Goal: Task Accomplishment & Management: Use online tool/utility

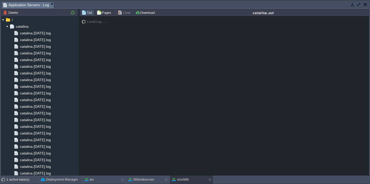
scroll to position [496, 0]
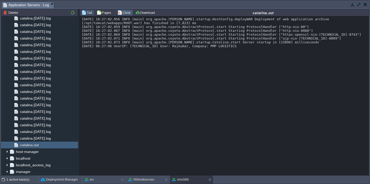
click at [124, 11] on button "Clear" at bounding box center [125, 12] width 14 height 5
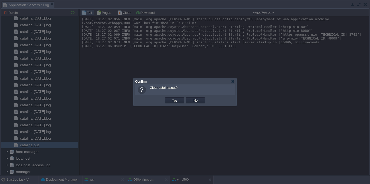
click at [171, 98] on button "Yes" at bounding box center [175, 100] width 9 height 5
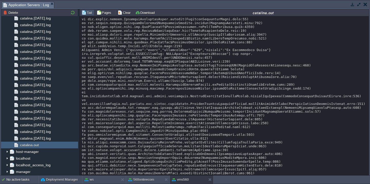
scroll to position [162, 0]
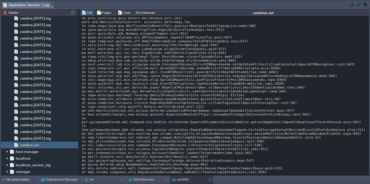
scroll to position [8376, 0]
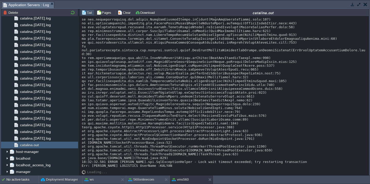
click at [360, 7] on td at bounding box center [359, 4] width 6 height 6
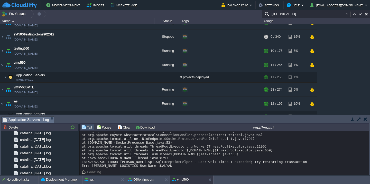
click at [360, 119] on button "button" at bounding box center [359, 119] width 5 height 5
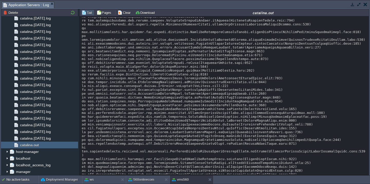
scroll to position [6319, 0]
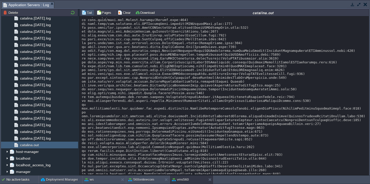
click at [359, 5] on button "button" at bounding box center [359, 4] width 5 height 5
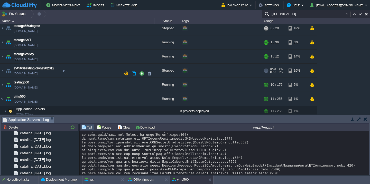
scroll to position [459, 0]
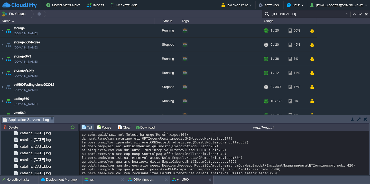
click at [358, 117] on button "button" at bounding box center [359, 119] width 5 height 5
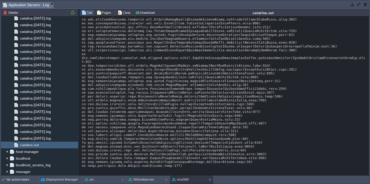
scroll to position [8380, 0]
click at [125, 11] on button "Clear" at bounding box center [125, 12] width 14 height 5
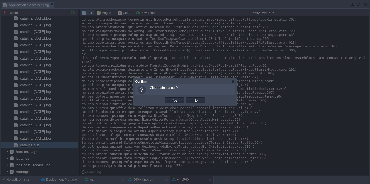
click at [171, 98] on button "Yes" at bounding box center [175, 100] width 9 height 5
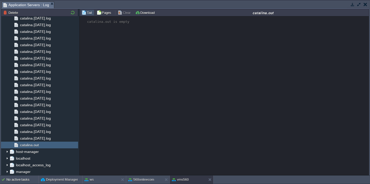
scroll to position [0, 0]
click at [360, 5] on button "button" at bounding box center [359, 4] width 5 height 5
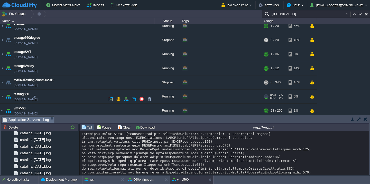
scroll to position [2167, 0]
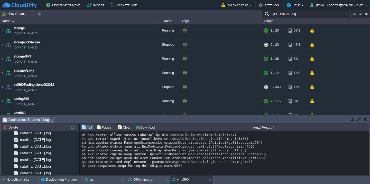
click at [360, 118] on button "button" at bounding box center [359, 119] width 5 height 5
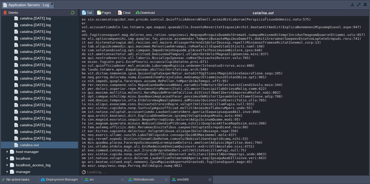
scroll to position [2052, 0]
click at [126, 16] on div "Tail Pages Clear Download catalina.out" at bounding box center [224, 12] width 290 height 7
click at [126, 11] on button "Clear" at bounding box center [125, 12] width 14 height 5
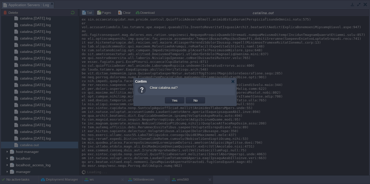
click at [171, 98] on button "Yes" at bounding box center [175, 100] width 9 height 5
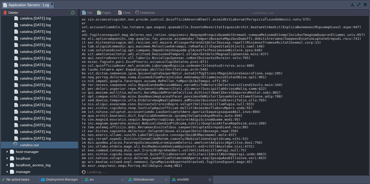
click at [359, 4] on button "button" at bounding box center [359, 4] width 5 height 5
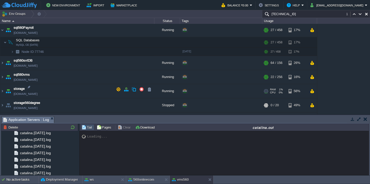
scroll to position [395, 0]
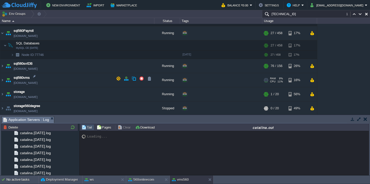
click at [68, 79] on td "sql560vms sql560vms.cloudjiffy.net" at bounding box center [77, 80] width 154 height 14
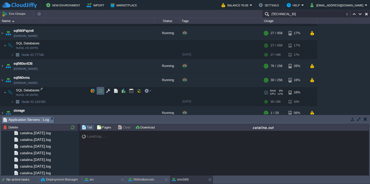
click at [99, 91] on button "button" at bounding box center [100, 91] width 5 height 5
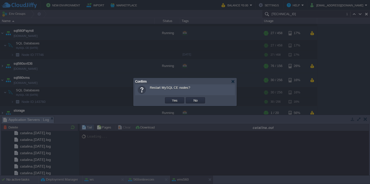
click at [171, 98] on button "Yes" at bounding box center [175, 100] width 9 height 5
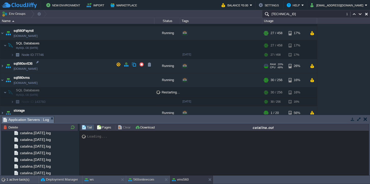
click at [73, 68] on td "sql560svtDB sql560svtdb.cloudjiffy.net" at bounding box center [77, 66] width 154 height 14
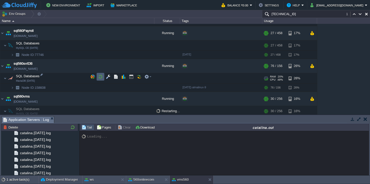
click at [99, 76] on button "button" at bounding box center [100, 77] width 5 height 5
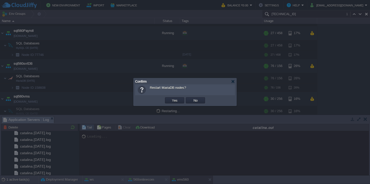
click at [171, 98] on button "Yes" at bounding box center [175, 100] width 9 height 5
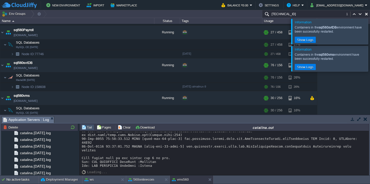
scroll to position [551, 0]
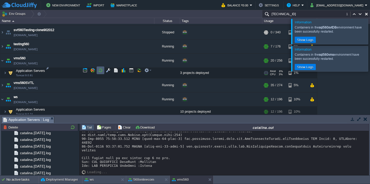
click at [102, 71] on button "button" at bounding box center [100, 70] width 5 height 5
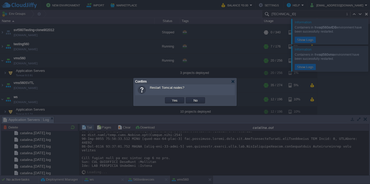
click at [171, 98] on button "Yes" at bounding box center [175, 100] width 9 height 5
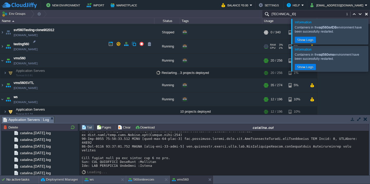
click at [83, 50] on td "testing560 testing560.cloudjiffy.net" at bounding box center [77, 47] width 154 height 14
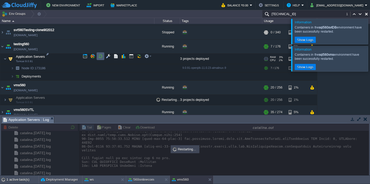
click at [100, 59] on button "button" at bounding box center [100, 56] width 5 height 5
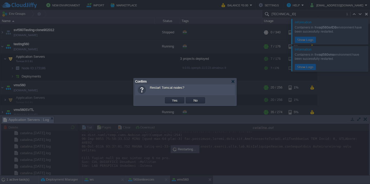
click at [171, 98] on button "Yes" at bounding box center [175, 100] width 9 height 5
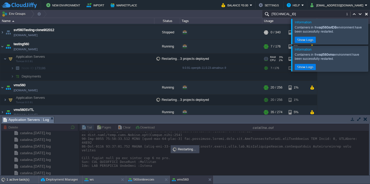
scroll to position [578, 0]
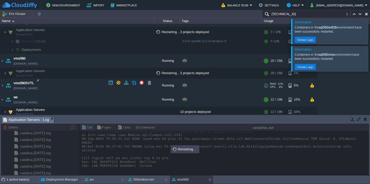
click at [82, 83] on td "vms560SVTL vms560svtl.cloudjiffy.net" at bounding box center [77, 86] width 154 height 14
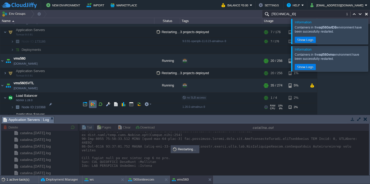
scroll to position [624, 0]
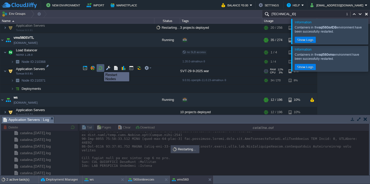
click at [100, 68] on button "button" at bounding box center [100, 68] width 5 height 5
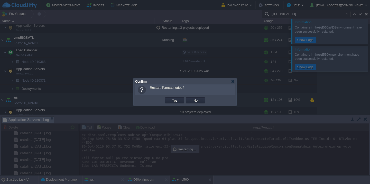
click at [171, 98] on button "Yes" at bounding box center [175, 100] width 9 height 5
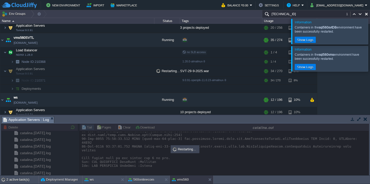
scroll to position [620, 0]
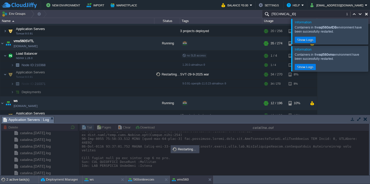
click at [370, 26] on div at bounding box center [377, 31] width 0 height 25
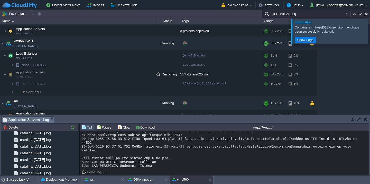
click at [370, 26] on div at bounding box center [377, 31] width 0 height 25
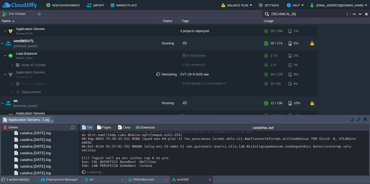
scroll to position [579, 0]
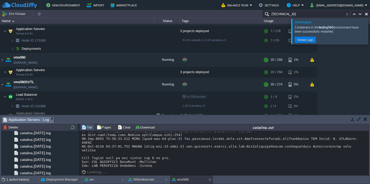
click at [370, 39] on div at bounding box center [377, 31] width 0 height 25
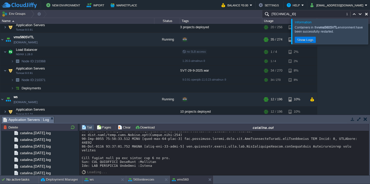
click at [370, 26] on div at bounding box center [377, 31] width 0 height 25
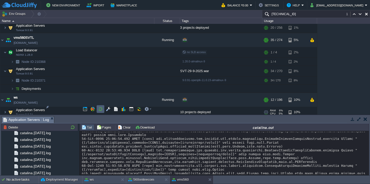
click at [102, 110] on button "button" at bounding box center [100, 109] width 5 height 5
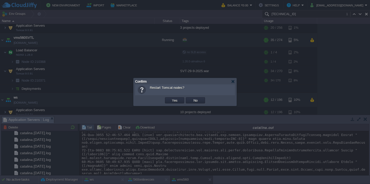
click at [171, 98] on button "Yes" at bounding box center [175, 100] width 9 height 5
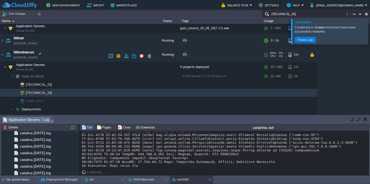
scroll to position [142, 0]
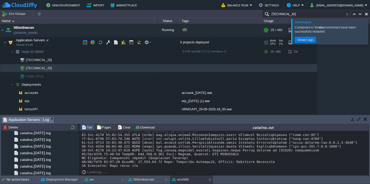
click at [74, 41] on td "Application Servers Tomcat 9.0.96" at bounding box center [77, 42] width 154 height 11
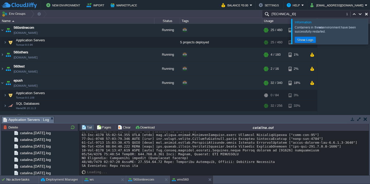
click at [370, 24] on div at bounding box center [377, 31] width 0 height 25
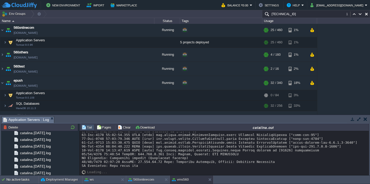
scroll to position [6643, 0]
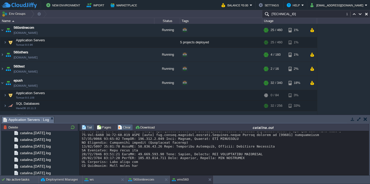
click at [120, 128] on button "Clear" at bounding box center [125, 127] width 14 height 5
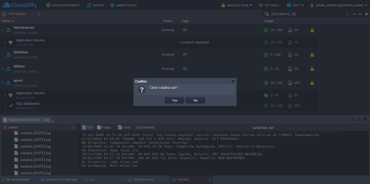
click at [171, 98] on button "Yes" at bounding box center [175, 100] width 9 height 5
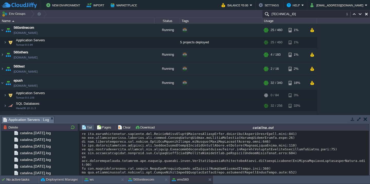
scroll to position [421, 0]
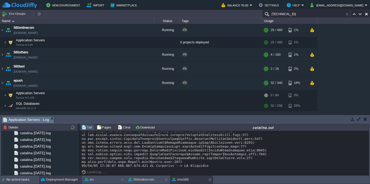
click at [49, 180] on button "Deployment Manager" at bounding box center [59, 179] width 37 height 5
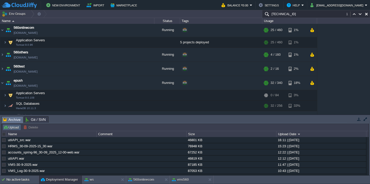
click at [8, 129] on button "Upload" at bounding box center [11, 127] width 17 height 5
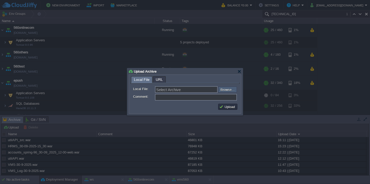
click at [230, 93] on input "file" at bounding box center [204, 90] width 65 height 6
type input "C:\fakepath\guruAPI_source_30_09_25(6.35).war"
type input "guruAPI_source_30_09_25(6.35).war"
click at [224, 108] on button "Upload" at bounding box center [227, 107] width 17 height 5
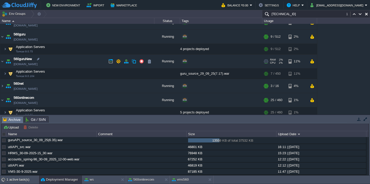
scroll to position [68, 0]
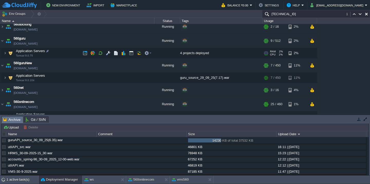
click at [63, 56] on td "Application Servers Tomcat 9.0.75" at bounding box center [77, 53] width 154 height 11
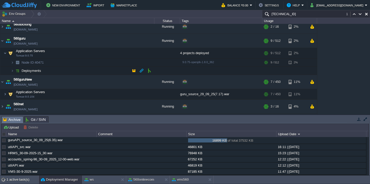
click at [64, 69] on td "Deployments" at bounding box center [77, 71] width 154 height 8
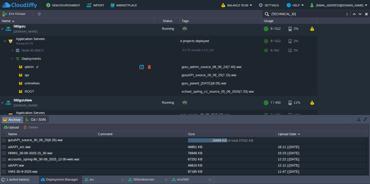
scroll to position [82, 0]
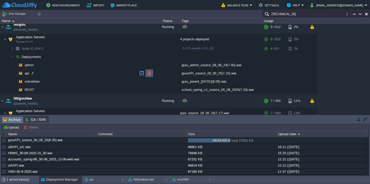
click at [148, 72] on button "button" at bounding box center [149, 73] width 5 height 5
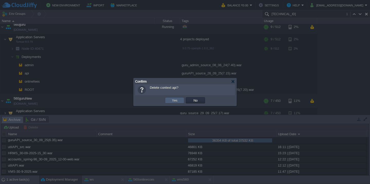
click at [174, 99] on button "Yes" at bounding box center [175, 100] width 9 height 5
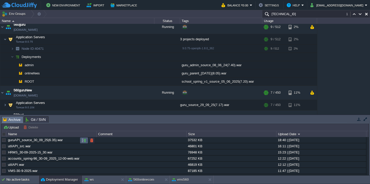
click at [82, 140] on button "button" at bounding box center [84, 140] width 5 height 5
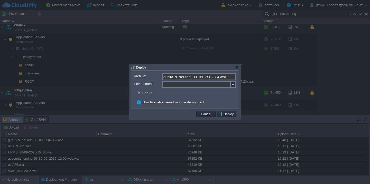
click at [185, 86] on input "Environment:" at bounding box center [196, 84] width 69 height 7
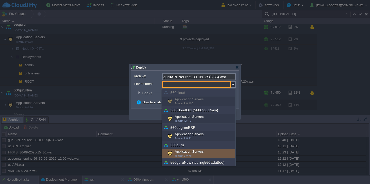
click at [183, 149] on div "Application Servers Tomcat 9.0.75" at bounding box center [198, 154] width 73 height 10
type input "Application Servers (560guru)"
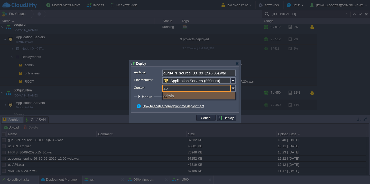
type input "api"
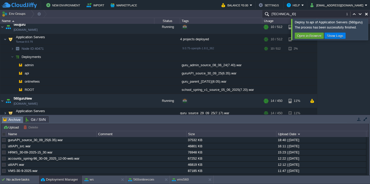
click at [370, 34] on div at bounding box center [377, 29] width 0 height 21
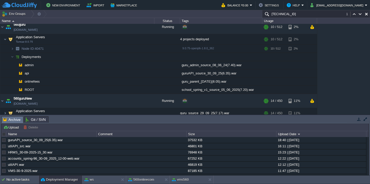
click at [366, 13] on button "button" at bounding box center [366, 14] width 5 height 5
type input "Search (Cmd+F)"
click at [6, 128] on button "Upload" at bounding box center [11, 127] width 17 height 5
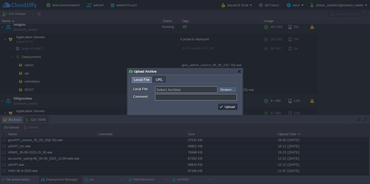
click at [233, 91] on input "file" at bounding box center [204, 90] width 65 height 6
type input "C:\fakepath\erp_[DATE].war"
type input "erp_[DATE].war"
click at [235, 108] on button "Upload" at bounding box center [227, 107] width 17 height 5
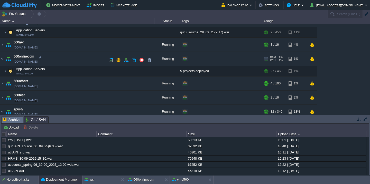
scroll to position [185, 0]
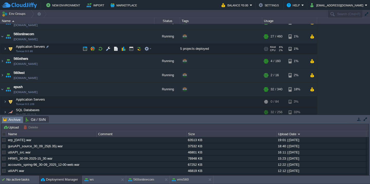
click at [63, 50] on td "Application Servers Tomcat 9.0.96" at bounding box center [77, 49] width 154 height 11
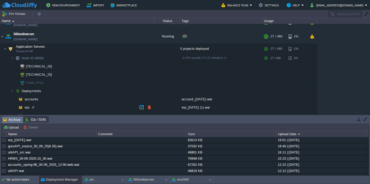
scroll to position [202, 0]
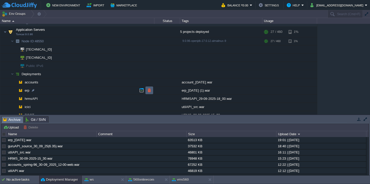
click at [148, 93] on td at bounding box center [150, 91] width 8 height 8
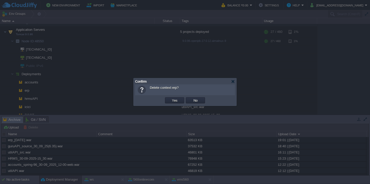
click at [171, 98] on button "Yes" at bounding box center [175, 100] width 9 height 5
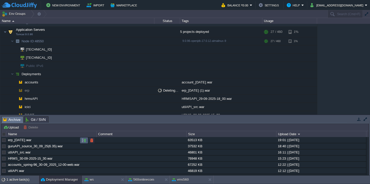
click at [84, 141] on button "button" at bounding box center [84, 140] width 5 height 5
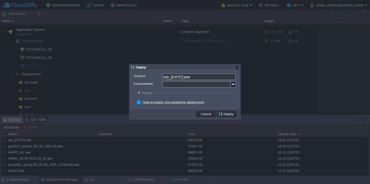
click at [201, 86] on input "Environment:" at bounding box center [196, 84] width 69 height 7
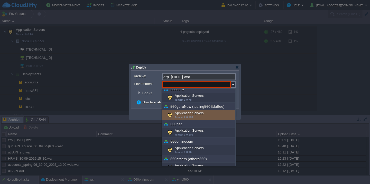
scroll to position [64, 0]
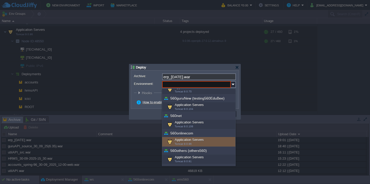
click at [181, 145] on span "Tomcat 9.0.96" at bounding box center [183, 144] width 17 height 3
type input "Application Servers (560onlinecom)"
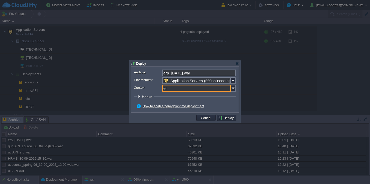
type input "erp"
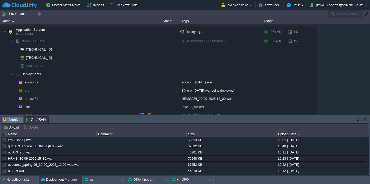
scroll to position [205, 0]
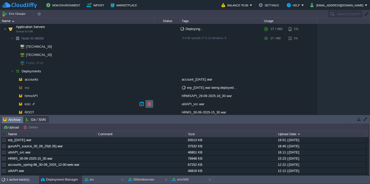
click at [152, 105] on button "button" at bounding box center [149, 104] width 5 height 5
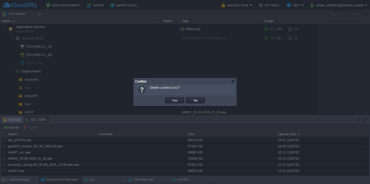
click at [171, 98] on button "Yes" at bounding box center [175, 100] width 9 height 5
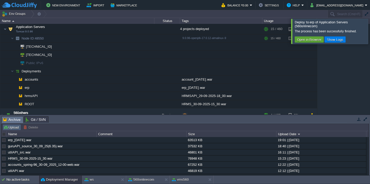
click at [15, 130] on td "Upload" at bounding box center [12, 127] width 19 height 6
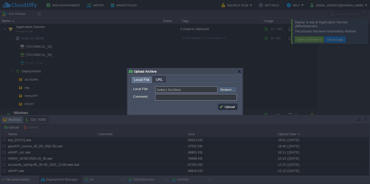
click at [236, 92] on input "file" at bounding box center [204, 90] width 65 height 6
type input "C:\fakepath\VMS-30-9-2025_7-10.war"
type input "VMS-30-9-2025_7-10.war"
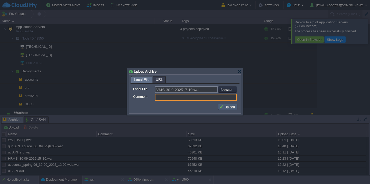
click at [233, 108] on button "Upload" at bounding box center [227, 107] width 17 height 5
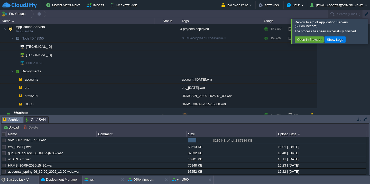
click at [370, 34] on div at bounding box center [377, 31] width 0 height 25
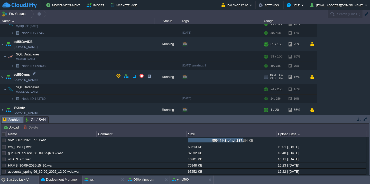
scroll to position [458, 0]
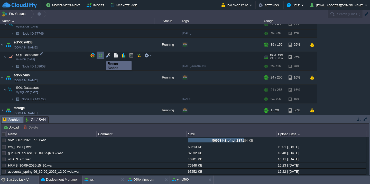
click at [103, 57] on button "button" at bounding box center [100, 55] width 5 height 5
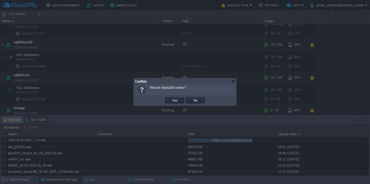
click at [171, 98] on button "Yes" at bounding box center [175, 100] width 9 height 5
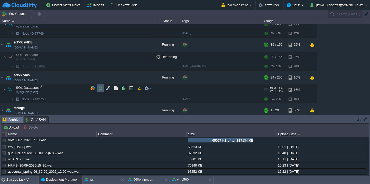
click at [103, 88] on td at bounding box center [101, 89] width 8 height 8
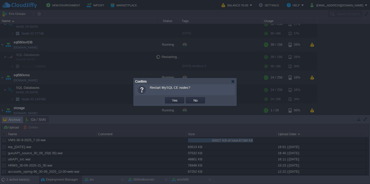
click at [171, 98] on button "Yes" at bounding box center [175, 100] width 9 height 5
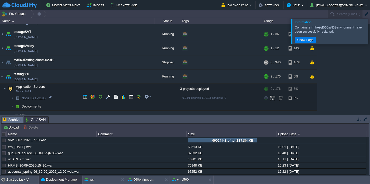
scroll to position [582, 0]
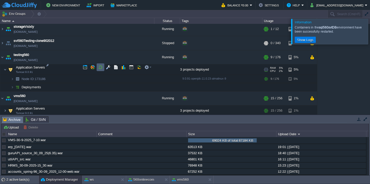
click at [101, 66] on button "button" at bounding box center [100, 67] width 5 height 5
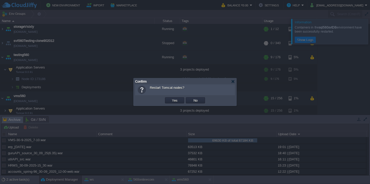
click at [171, 98] on button "Yes" at bounding box center [175, 100] width 9 height 5
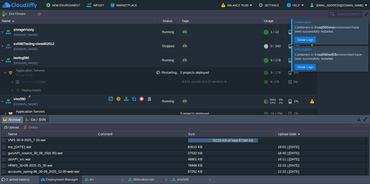
scroll to position [607, 0]
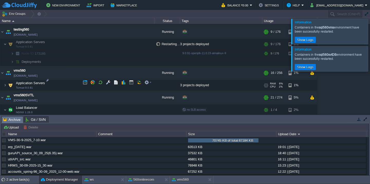
click at [72, 85] on td "Application Servers Tomcat 9.0.91" at bounding box center [77, 85] width 154 height 11
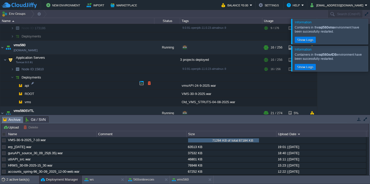
scroll to position [648, 0]
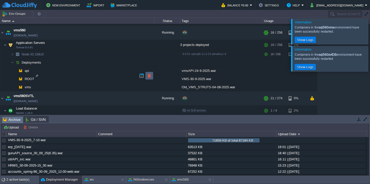
click at [147, 76] on td at bounding box center [150, 76] width 8 height 8
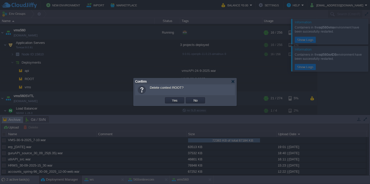
scroll to position [620, 0]
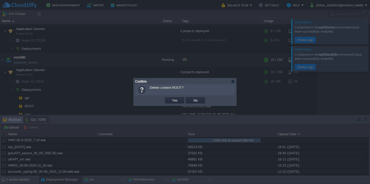
click at [171, 98] on button "Yes" at bounding box center [175, 100] width 9 height 5
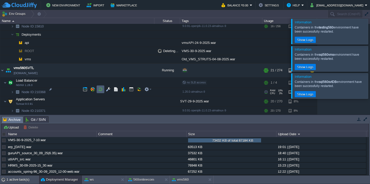
scroll to position [677, 0]
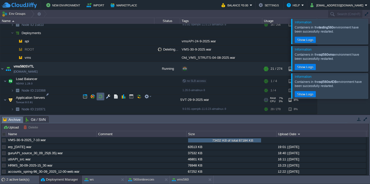
click at [100, 93] on td at bounding box center [101, 97] width 8 height 8
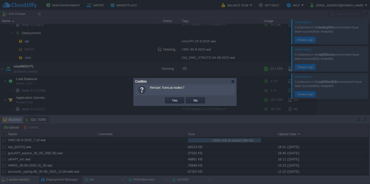
click at [171, 98] on button "Yes" at bounding box center [175, 100] width 9 height 5
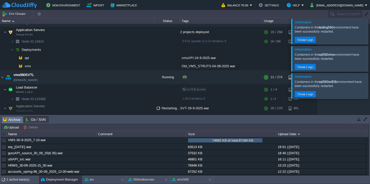
scroll to position [697, 0]
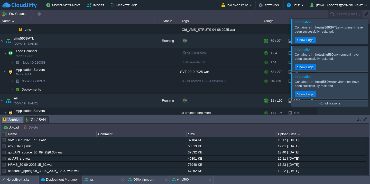
click at [370, 27] on div at bounding box center [377, 31] width 0 height 25
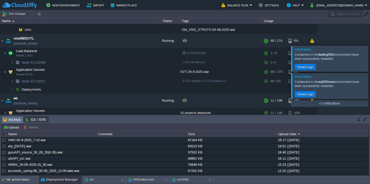
click at [370, 46] on div at bounding box center [377, 58] width 0 height 25
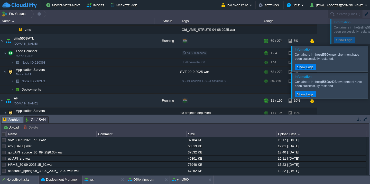
click at [368, 46] on div at bounding box center [368, 58] width 0 height 25
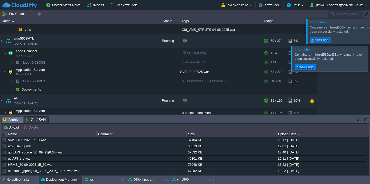
click at [370, 46] on div at bounding box center [377, 58] width 0 height 25
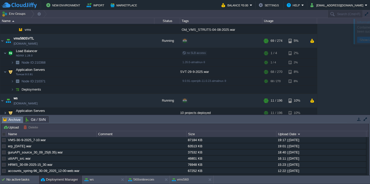
click at [364, 27] on div "560cloud 560cloud.cloudjiffy.net Stopped + Add to Env Group RAM 0% CPU 0% 0 / 1…" at bounding box center [185, 69] width 370 height 91
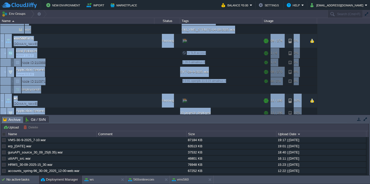
click at [348, 73] on div "560cloud 560cloud.cloudjiffy.net Stopped + Add to Env Group RAM 0% CPU 0% 0 / 1…" at bounding box center [185, 69] width 370 height 91
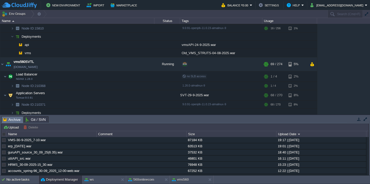
scroll to position [658, 0]
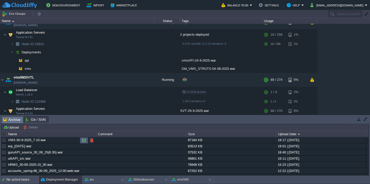
click at [82, 141] on button "button" at bounding box center [84, 140] width 5 height 5
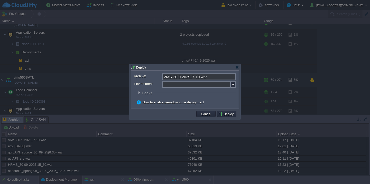
click at [200, 86] on input "Environment:" at bounding box center [196, 84] width 69 height 7
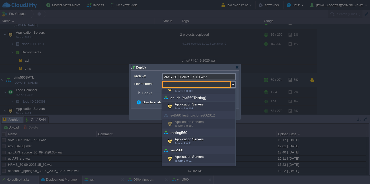
scroll to position [185, 0]
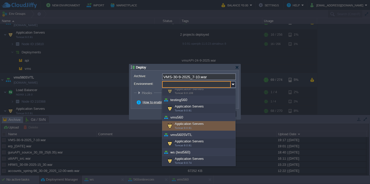
click at [197, 124] on div "Application Servers Tomcat 9.0.91" at bounding box center [198, 126] width 73 height 10
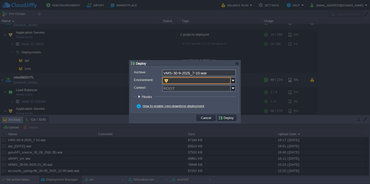
type input "Application Servers (vms560)"
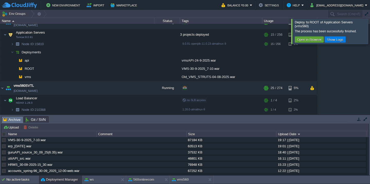
click at [370, 25] on div at bounding box center [377, 31] width 0 height 25
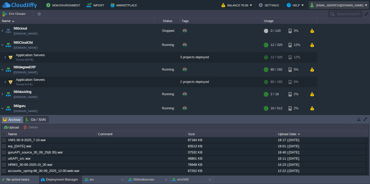
scroll to position [658, 0]
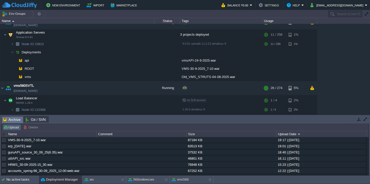
click at [14, 125] on button "Upload" at bounding box center [11, 127] width 17 height 5
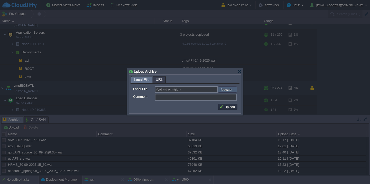
click at [224, 89] on input "file" at bounding box center [204, 90] width 65 height 6
type input "C:\fakepath\guru_source_30_09_25(7.22).war"
type input "guru_source_30_09_25(7.22).war"
click at [226, 108] on button "Upload" at bounding box center [227, 107] width 17 height 5
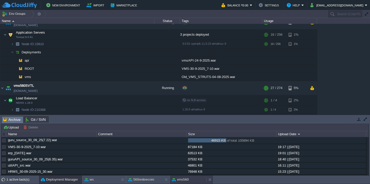
click at [178, 180] on button "vms560" at bounding box center [180, 179] width 17 height 5
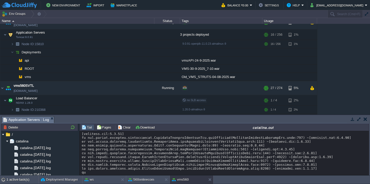
scroll to position [8202, 0]
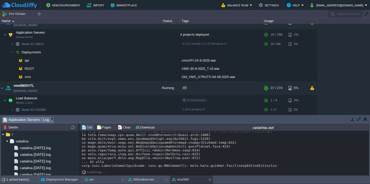
click at [360, 120] on button "button" at bounding box center [359, 119] width 5 height 5
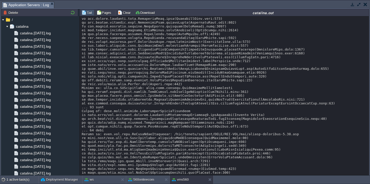
scroll to position [7061, 0]
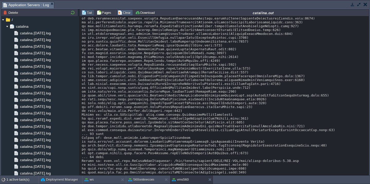
click at [119, 10] on button "Clear" at bounding box center [125, 12] width 14 height 5
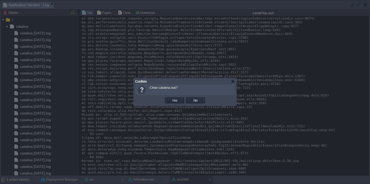
click at [171, 98] on button "Yes" at bounding box center [175, 100] width 9 height 5
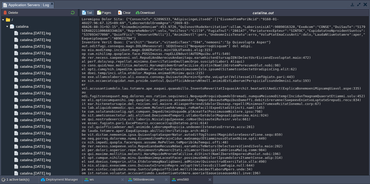
scroll to position [2839, 0]
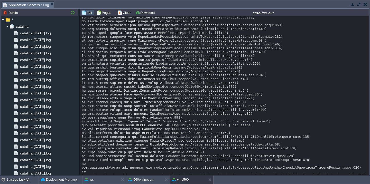
scroll to position [0, 0]
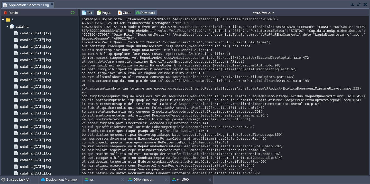
click at [139, 13] on button "Download" at bounding box center [145, 12] width 21 height 5
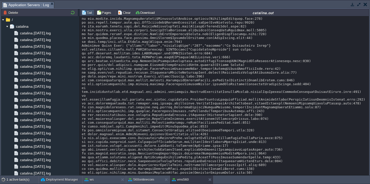
scroll to position [5568, 0]
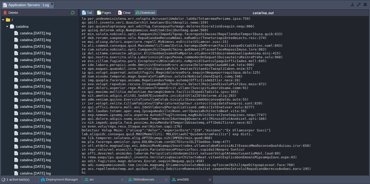
click at [139, 13] on button "Download" at bounding box center [145, 12] width 21 height 5
click at [126, 14] on button "Clear" at bounding box center [125, 12] width 14 height 5
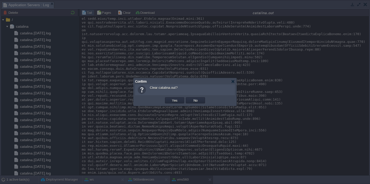
scroll to position [2717, 0]
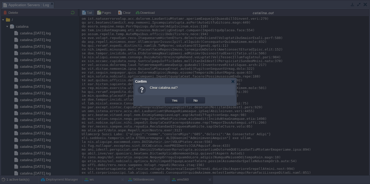
click at [171, 98] on button "Yes" at bounding box center [175, 100] width 9 height 5
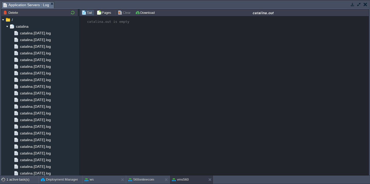
scroll to position [0, 0]
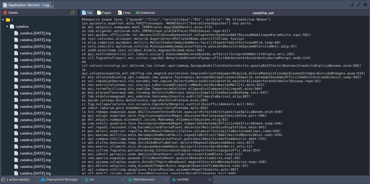
click at [359, 5] on button "button" at bounding box center [359, 4] width 5 height 5
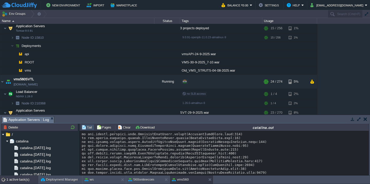
scroll to position [5158, 0]
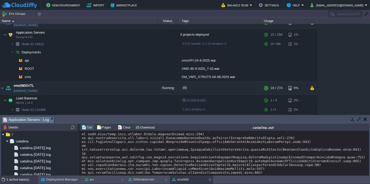
click at [20, 180] on div "1 active task(s)" at bounding box center [22, 180] width 32 height 8
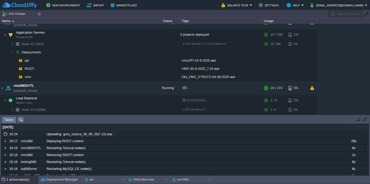
scroll to position [0, 0]
click at [56, 181] on button "Deployment Manager" at bounding box center [59, 179] width 37 height 5
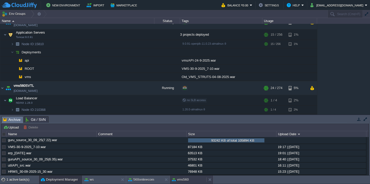
click at [185, 180] on button "vms560" at bounding box center [180, 179] width 17 height 5
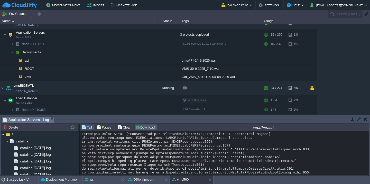
click at [148, 128] on button "Download" at bounding box center [145, 127] width 21 height 5
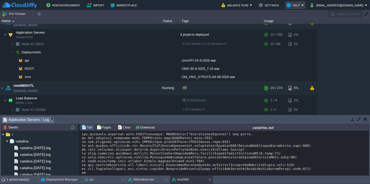
scroll to position [737, 0]
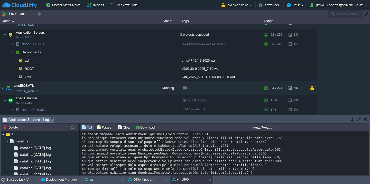
click at [359, 117] on td at bounding box center [359, 119] width 6 height 6
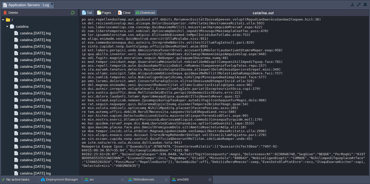
scroll to position [8152, 0]
click at [119, 14] on button "Clear" at bounding box center [125, 12] width 14 height 5
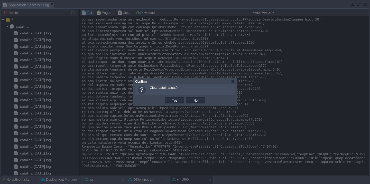
click at [171, 98] on button "Yes" at bounding box center [175, 100] width 9 height 5
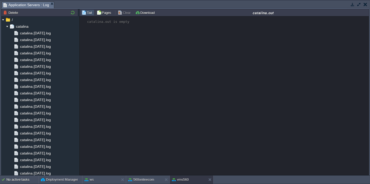
scroll to position [0, 0]
click at [358, 5] on button "button" at bounding box center [359, 4] width 5 height 5
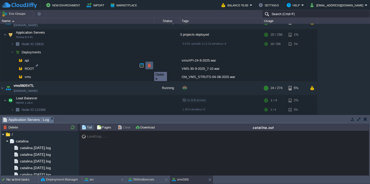
click at [150, 67] on button "button" at bounding box center [149, 65] width 5 height 5
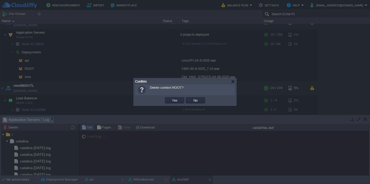
click at [171, 98] on button "Yes" at bounding box center [175, 100] width 9 height 5
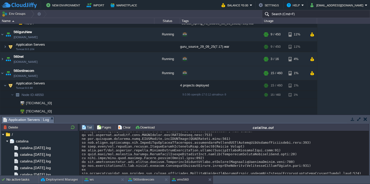
scroll to position [133, 0]
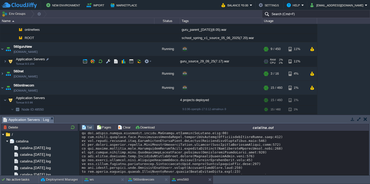
click at [62, 59] on td "Application Servers Tomcat 9.0.104" at bounding box center [77, 61] width 154 height 11
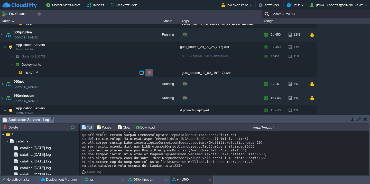
scroll to position [5026, 0]
click at [151, 73] on button "button" at bounding box center [149, 72] width 5 height 5
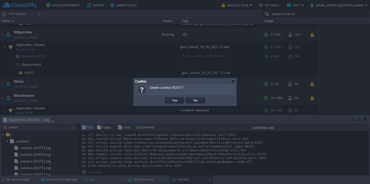
click at [171, 98] on button "Yes" at bounding box center [175, 100] width 9 height 5
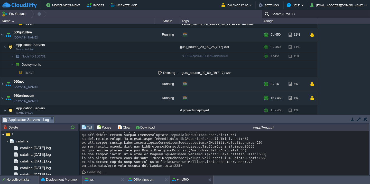
click at [49, 178] on button "Deployment Manager" at bounding box center [59, 179] width 37 height 5
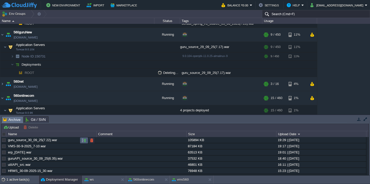
click at [83, 139] on button "button" at bounding box center [84, 140] width 5 height 5
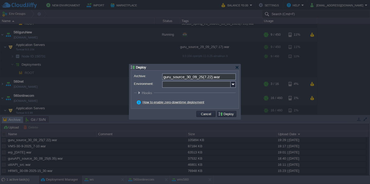
click at [183, 87] on input "Environment:" at bounding box center [196, 84] width 69 height 7
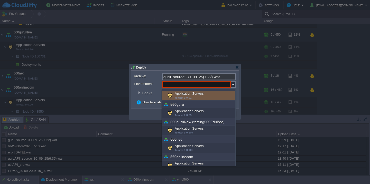
scroll to position [43, 0]
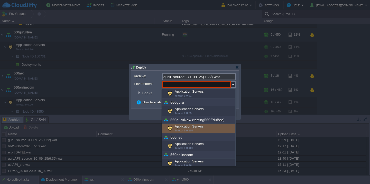
click at [188, 124] on div "Application Servers Tomcat 9.0.104" at bounding box center [198, 129] width 73 height 10
type input "Application Servers (560guruNew (testing560EduBee))"
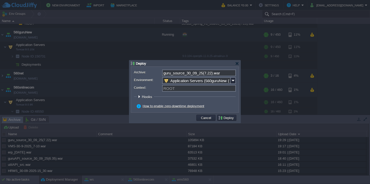
click at [188, 124] on div at bounding box center [185, 92] width 370 height 184
click at [228, 118] on button "Deploy" at bounding box center [226, 118] width 17 height 5
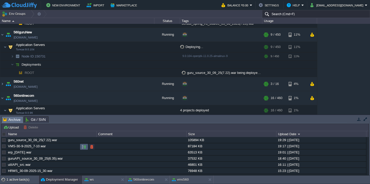
click at [85, 147] on button "button" at bounding box center [84, 147] width 5 height 5
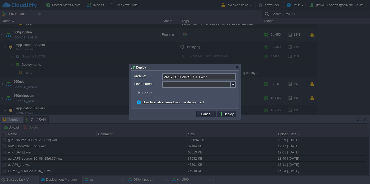
click at [189, 84] on input "Environment:" at bounding box center [196, 84] width 69 height 7
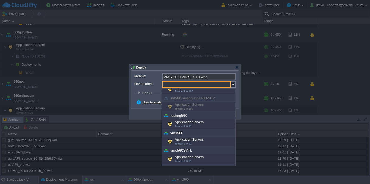
scroll to position [185, 0]
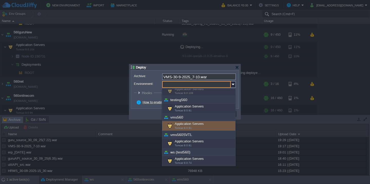
click at [189, 124] on div "Application Servers Tomcat 9.0.91" at bounding box center [198, 126] width 73 height 10
type input "Application Servers (vms560)"
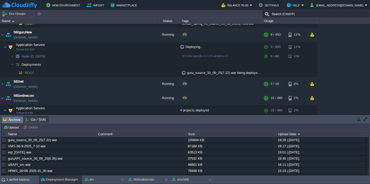
scroll to position [645, 0]
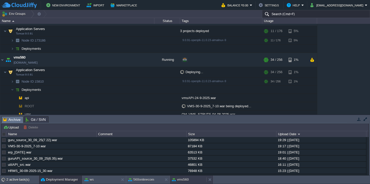
click at [181, 181] on button "vms560" at bounding box center [180, 179] width 17 height 5
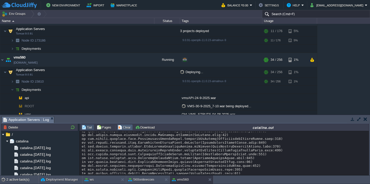
scroll to position [3738, 0]
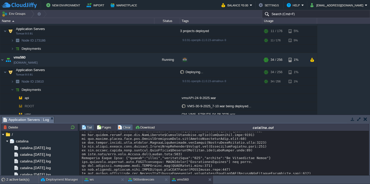
click at [121, 125] on button "Clear" at bounding box center [125, 127] width 14 height 5
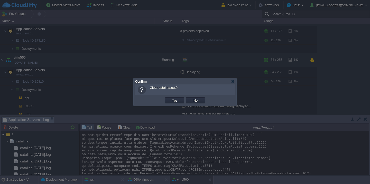
click at [171, 98] on button "Yes" at bounding box center [175, 100] width 9 height 5
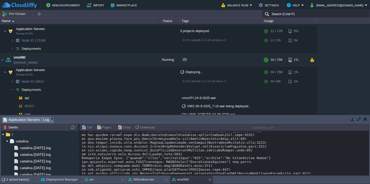
click at [360, 119] on button "button" at bounding box center [359, 119] width 5 height 5
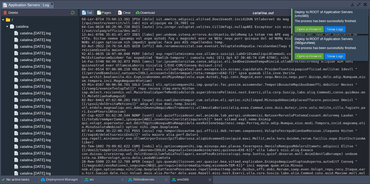
scroll to position [4236, 0]
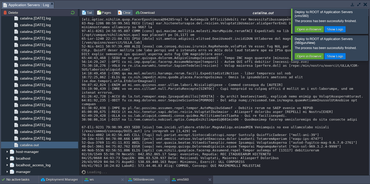
click at [124, 11] on button "Clear" at bounding box center [125, 12] width 14 height 5
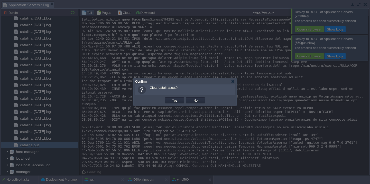
click at [171, 98] on button "Yes" at bounding box center [175, 100] width 9 height 5
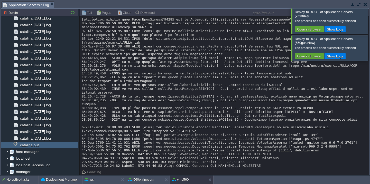
click at [370, 19] on div at bounding box center [377, 20] width 0 height 25
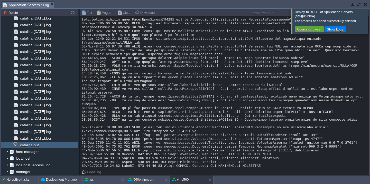
click at [370, 19] on div at bounding box center [377, 20] width 0 height 25
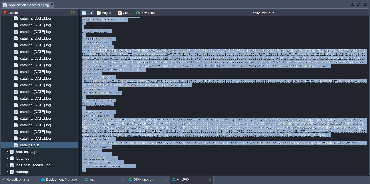
scroll to position [34, 0]
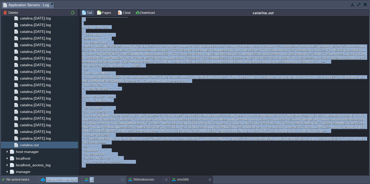
copy body "30/09/25 19:33:31 117.97.138.97 MKS TRANSPORT --> MKS Transport RetailerId: 103…"
drag, startPoint x: 82, startPoint y: 22, endPoint x: 134, endPoint y: 177, distance: 164.2
click at [134, 177] on body "New Environment Import Marketplace Bonus ₹0.00 Upgrade Account Balance ₹0.00 Se…" at bounding box center [185, 92] width 370 height 184
click at [150, 118] on div at bounding box center [224, 77] width 285 height 181
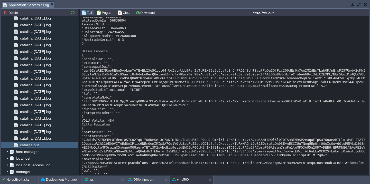
scroll to position [0, 0]
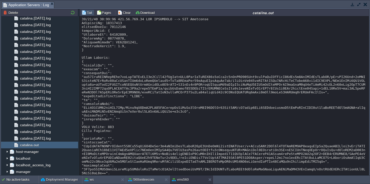
click at [211, 100] on div at bounding box center [224, 111] width 285 height 189
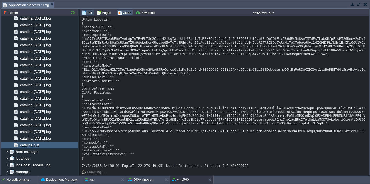
click at [125, 11] on button "Clear" at bounding box center [125, 12] width 14 height 5
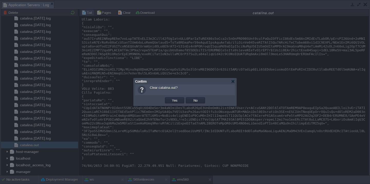
click at [171, 98] on button "Yes" at bounding box center [175, 100] width 9 height 5
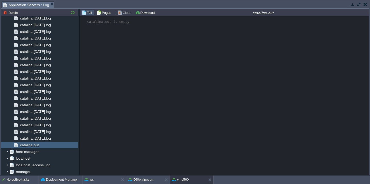
scroll to position [0, 0]
click at [99, 183] on div "ws" at bounding box center [101, 180] width 37 height 8
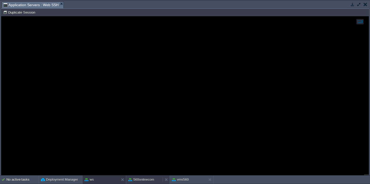
click at [145, 182] on button "560onlinecom" at bounding box center [141, 179] width 26 height 5
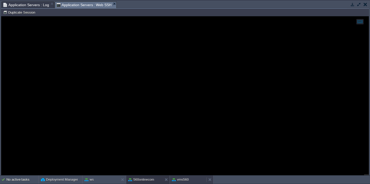
click at [189, 181] on button "vms560" at bounding box center [180, 179] width 17 height 5
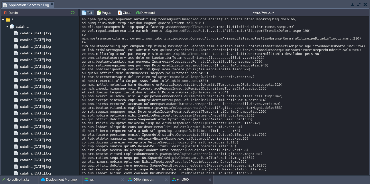
scroll to position [189, 0]
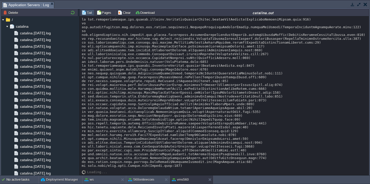
scroll to position [7539, 0]
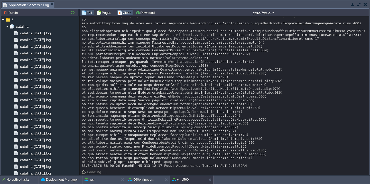
click at [121, 14] on button "Clear" at bounding box center [125, 12] width 14 height 5
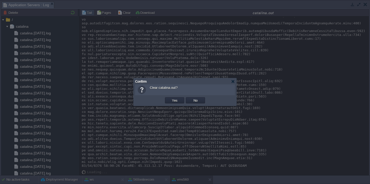
click at [171, 98] on button "Yes" at bounding box center [175, 100] width 9 height 5
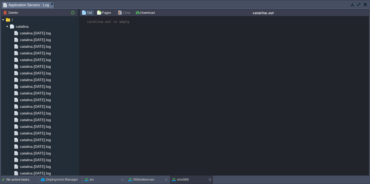
scroll to position [0, 0]
click at [55, 179] on button "Deployment Manager" at bounding box center [59, 179] width 37 height 5
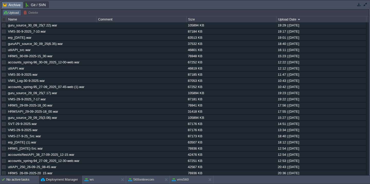
click at [12, 12] on button "Upload" at bounding box center [11, 12] width 17 height 5
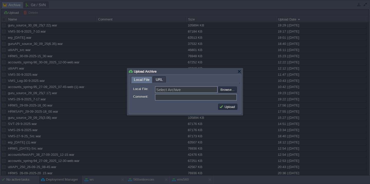
click at [230, 94] on form "Local File: Select Archive Browse... Comment:" at bounding box center [185, 93] width 109 height 18
click at [233, 90] on input "file" at bounding box center [204, 90] width 65 height 6
type input "C:\fakepath\VMS-30-09-25_08-15.war"
type input "VMS-30-09-25_08-15.war"
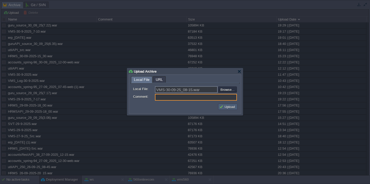
click at [227, 109] on button "Upload" at bounding box center [227, 107] width 17 height 5
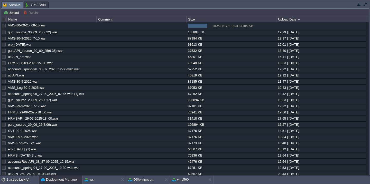
click at [368, 3] on button "button" at bounding box center [365, 4] width 5 height 5
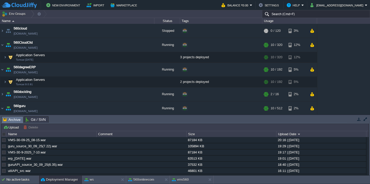
scroll to position [662, 0]
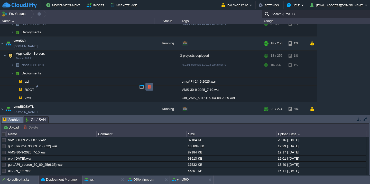
click at [150, 85] on button "button" at bounding box center [149, 87] width 5 height 5
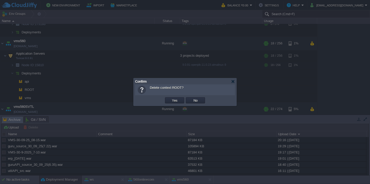
click at [171, 98] on button "Yes" at bounding box center [175, 100] width 9 height 5
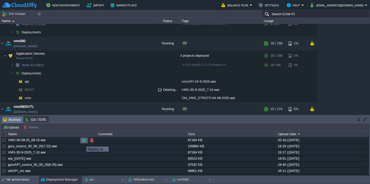
click at [83, 142] on button "button" at bounding box center [84, 140] width 5 height 5
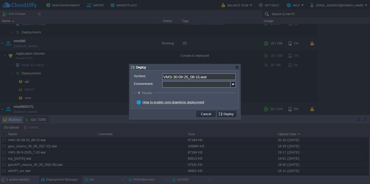
click at [195, 84] on input "Environment:" at bounding box center [196, 84] width 69 height 7
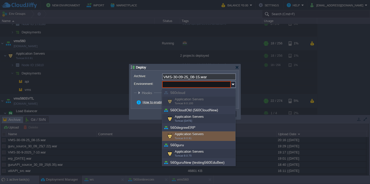
scroll to position [185, 0]
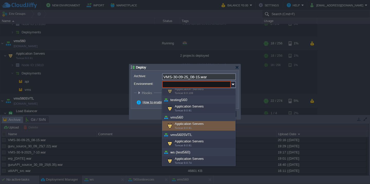
click at [205, 123] on div "Application Servers Tomcat 9.0.91" at bounding box center [198, 126] width 73 height 10
type input "Application Servers (vms560)"
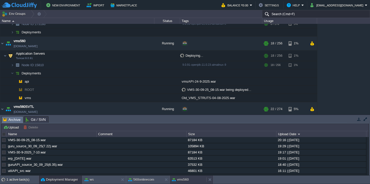
click at [185, 183] on div "vms560" at bounding box center [188, 180] width 37 height 8
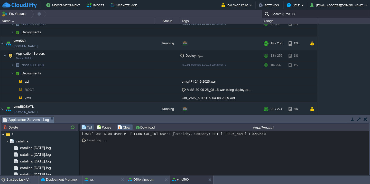
click at [119, 131] on td "Clear" at bounding box center [125, 127] width 16 height 6
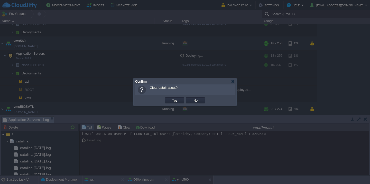
click at [171, 98] on button "Yes" at bounding box center [175, 100] width 9 height 5
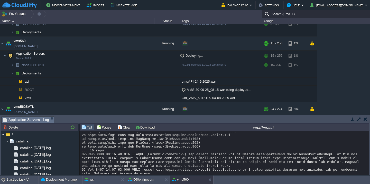
scroll to position [2657, 0]
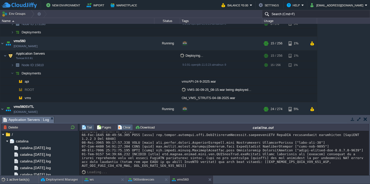
click at [124, 129] on button "Clear" at bounding box center [125, 127] width 14 height 5
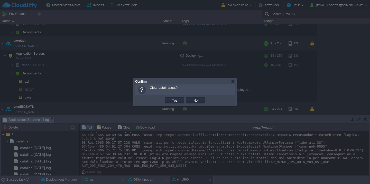
click at [171, 98] on button "Yes" at bounding box center [175, 100] width 9 height 5
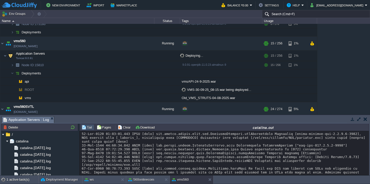
scroll to position [4363, 0]
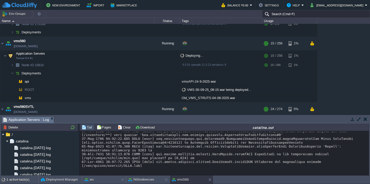
click at [124, 129] on button "Clear" at bounding box center [125, 127] width 14 height 5
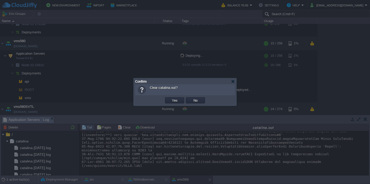
click at [171, 98] on button "Yes" at bounding box center [175, 100] width 9 height 5
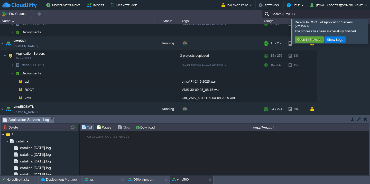
scroll to position [0, 0]
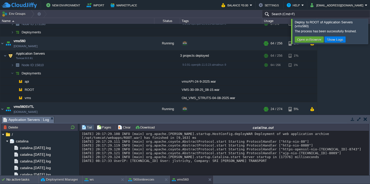
click at [124, 129] on button "Clear" at bounding box center [125, 127] width 14 height 5
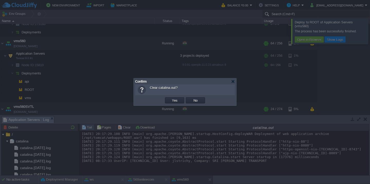
click at [171, 98] on button "Yes" at bounding box center [175, 100] width 9 height 5
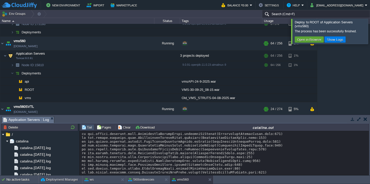
scroll to position [1006, 0]
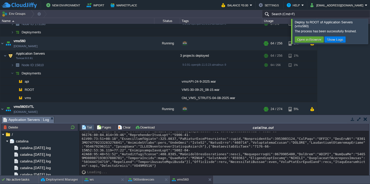
click at [359, 117] on td at bounding box center [359, 119] width 6 height 6
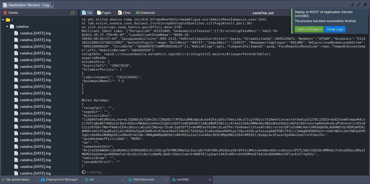
scroll to position [2430, 0]
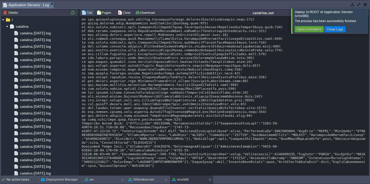
scroll to position [5104, 0]
click at [370, 16] on div at bounding box center [377, 20] width 0 height 25
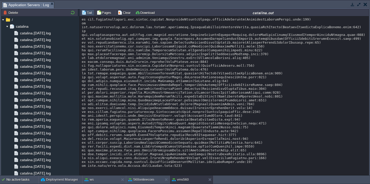
scroll to position [8125, 0]
click at [147, 11] on button "Download" at bounding box center [145, 12] width 21 height 5
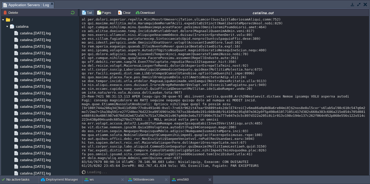
scroll to position [0, 0]
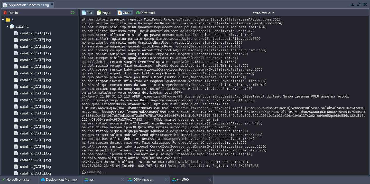
click at [121, 13] on button "Clear" at bounding box center [125, 12] width 14 height 5
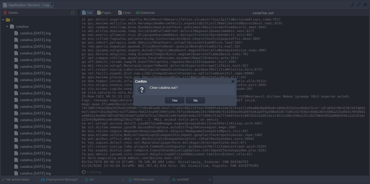
click at [171, 98] on button "Yes" at bounding box center [175, 100] width 9 height 5
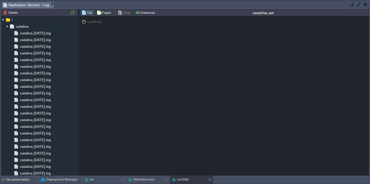
scroll to position [0, 0]
click at [54, 182] on button "Deployment Manager" at bounding box center [59, 179] width 37 height 5
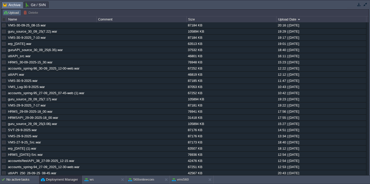
click at [13, 13] on button "Upload" at bounding box center [11, 12] width 17 height 5
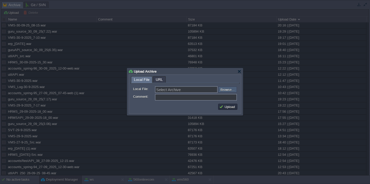
click at [225, 89] on input "file" at bounding box center [204, 90] width 65 height 6
type input "C:\fakepath\VMS-01-10-25_08-45.war"
type input "VMS-01-10-25_08-45.war"
click at [224, 108] on button "Upload" at bounding box center [227, 107] width 17 height 5
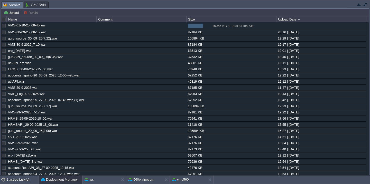
click at [368, 5] on button "button" at bounding box center [365, 4] width 5 height 5
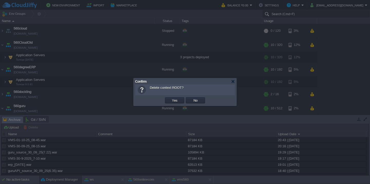
click at [171, 98] on button "Yes" at bounding box center [175, 100] width 9 height 5
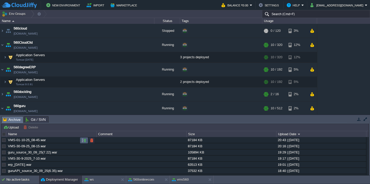
click at [84, 140] on button "button" at bounding box center [84, 140] width 5 height 5
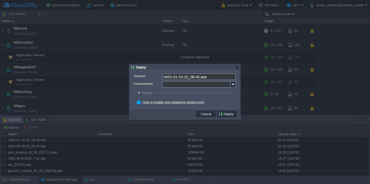
click at [203, 86] on input "Environment:" at bounding box center [196, 84] width 69 height 7
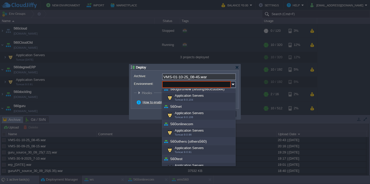
scroll to position [185, 0]
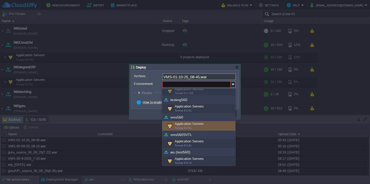
click at [192, 126] on div "Application Servers Tomcat 9.0.91" at bounding box center [198, 126] width 73 height 10
type input "Application Servers (vms560)"
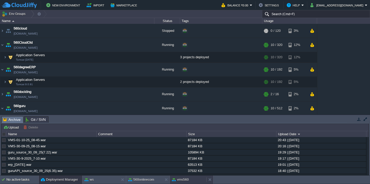
click at [186, 181] on button "vms560" at bounding box center [180, 179] width 17 height 5
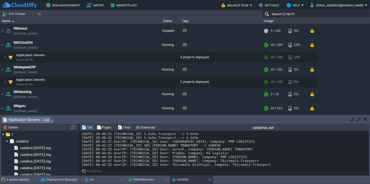
click at [186, 163] on div "30/09/25 20:40:31 27.60.173.215 S.Usha Transport --> S.Usha 30/09/25 20:40:31 2…" at bounding box center [224, 149] width 285 height 35
click at [128, 127] on button "Clear" at bounding box center [125, 127] width 14 height 5
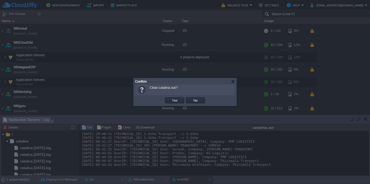
click at [171, 98] on button "Yes" at bounding box center [175, 100] width 9 height 5
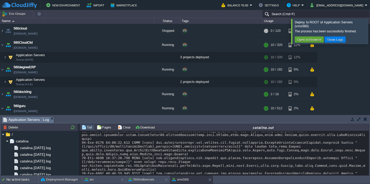
click at [370, 27] on div at bounding box center [377, 31] width 0 height 25
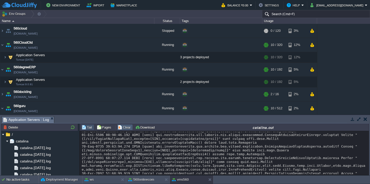
click at [123, 128] on button "Clear" at bounding box center [125, 127] width 14 height 5
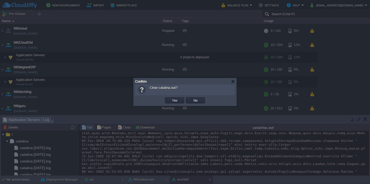
click at [171, 98] on button "Yes" at bounding box center [175, 100] width 9 height 5
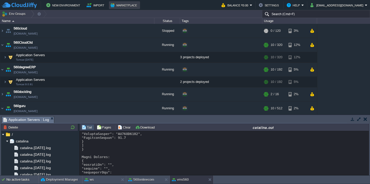
scroll to position [157, 0]
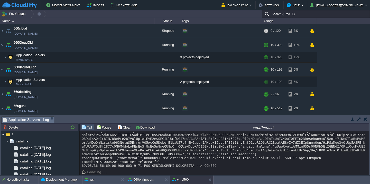
click at [360, 121] on button "button" at bounding box center [359, 119] width 5 height 5
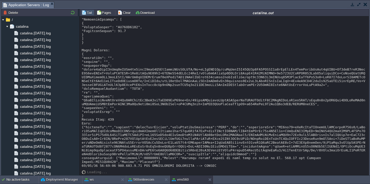
scroll to position [42, 0]
click at [268, 159] on div at bounding box center [224, 73] width 285 height 189
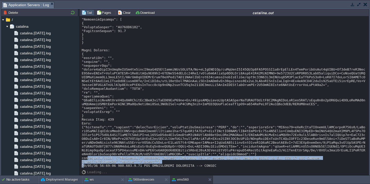
copy div "decryptResponse: {"CustomerId":10382447,"Reason":"Payment amount should be more…"
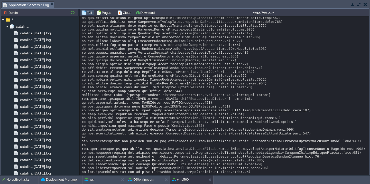
scroll to position [1319, 0]
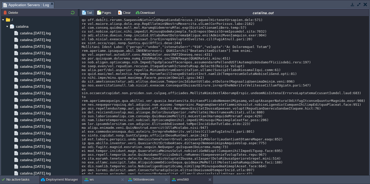
click at [58, 179] on button "Deployment Manager" at bounding box center [59, 179] width 37 height 5
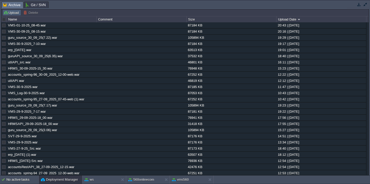
click at [10, 14] on button "Upload" at bounding box center [11, 12] width 17 height 5
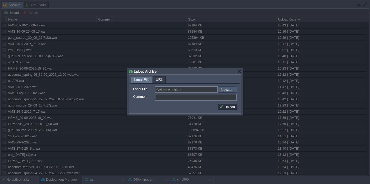
click at [227, 91] on input "file" at bounding box center [204, 90] width 65 height 6
type input "C:\fakepath\HRMS_30-09-2025-21_20.war"
type input "HRMS_30-09-2025-21_20.war"
click at [223, 108] on button "Upload" at bounding box center [227, 107] width 17 height 5
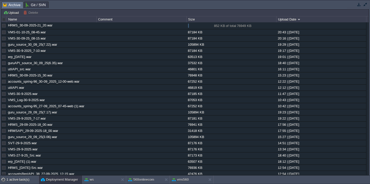
click at [366, 5] on button "button" at bounding box center [365, 4] width 5 height 5
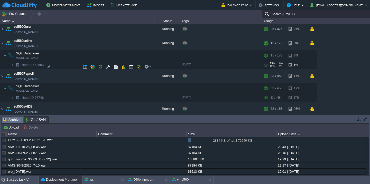
scroll to position [431, 0]
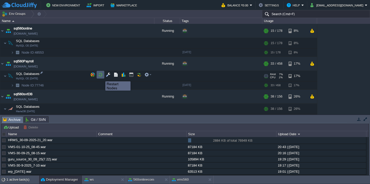
click at [102, 77] on button "button" at bounding box center [100, 75] width 5 height 5
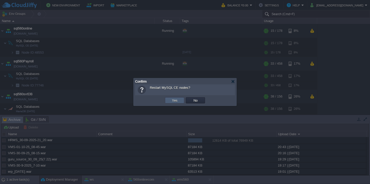
click at [178, 103] on td "Yes" at bounding box center [174, 100] width 19 height 6
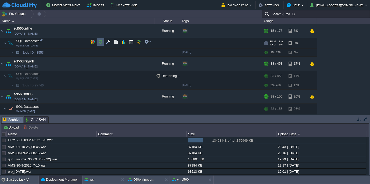
click at [102, 42] on button "button" at bounding box center [100, 42] width 5 height 5
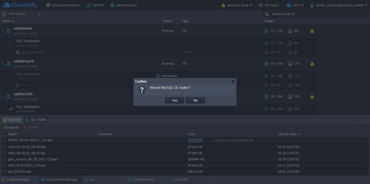
click at [171, 98] on button "Yes" at bounding box center [175, 100] width 9 height 5
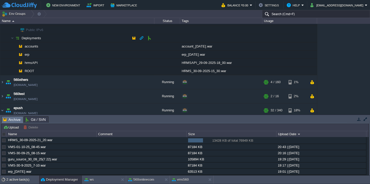
scroll to position [262, 0]
click at [151, 70] on button "button" at bounding box center [149, 71] width 5 height 5
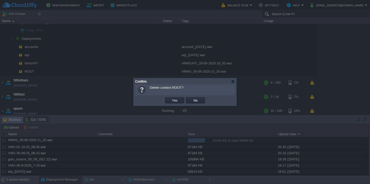
click at [171, 98] on button "Yes" at bounding box center [175, 100] width 9 height 5
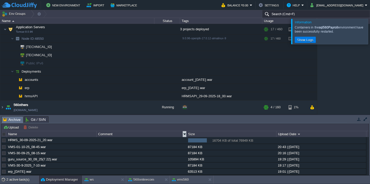
scroll to position [351, 0]
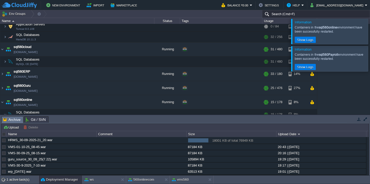
click at [370, 40] on div at bounding box center [377, 31] width 0 height 25
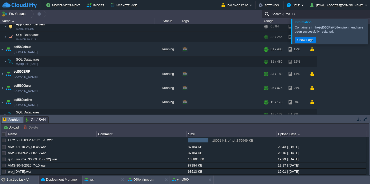
click at [370, 40] on div at bounding box center [377, 31] width 0 height 25
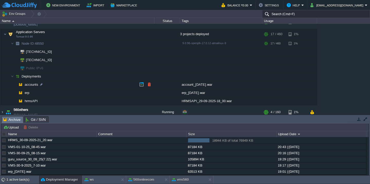
scroll to position [212, 0]
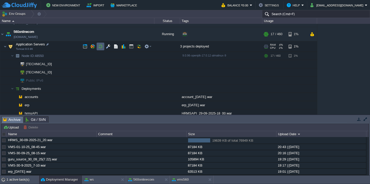
click at [101, 47] on button "button" at bounding box center [100, 46] width 5 height 5
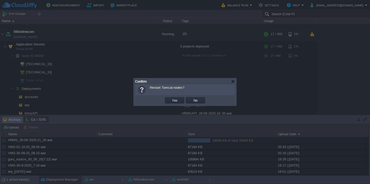
click at [171, 98] on button "Yes" at bounding box center [175, 100] width 9 height 5
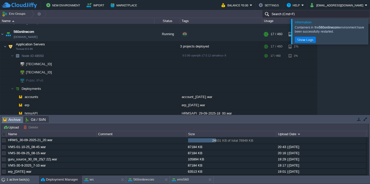
click at [370, 24] on div at bounding box center [377, 31] width 0 height 25
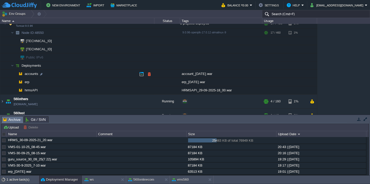
scroll to position [235, 0]
click at [83, 141] on button "button" at bounding box center [84, 140] width 5 height 5
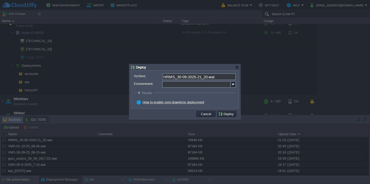
click at [200, 85] on input "Environment:" at bounding box center [196, 84] width 69 height 7
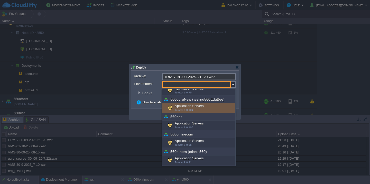
scroll to position [68, 0]
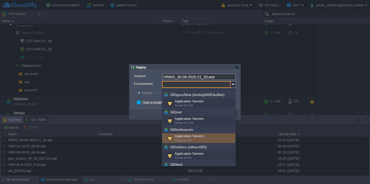
click at [190, 137] on div "Application Servers Tomcat 9.0.96" at bounding box center [198, 139] width 73 height 10
type input "Application Servers (560onlinecom)"
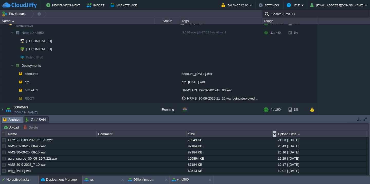
scroll to position [230, 0]
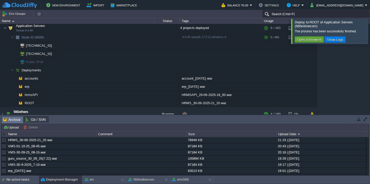
click at [370, 21] on div at bounding box center [377, 31] width 0 height 25
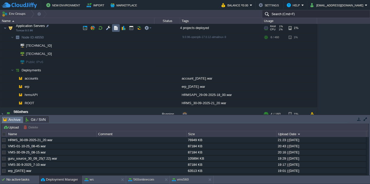
click at [118, 27] on td at bounding box center [116, 28] width 8 height 8
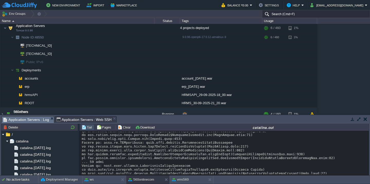
scroll to position [19703, 0]
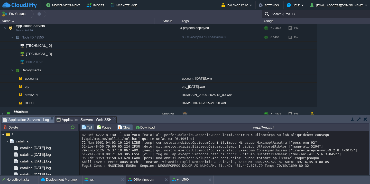
click at [120, 129] on button "Clear" at bounding box center [125, 127] width 14 height 5
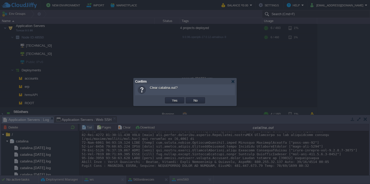
click at [171, 98] on button "Yes" at bounding box center [175, 100] width 9 height 5
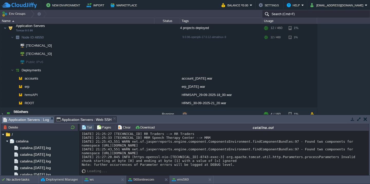
scroll to position [3, 0]
click at [122, 162] on div "30/09/25 21:25:27 117.196.116.33 RR Traders --> RR Traders 30/09/25 21:25:33 15…" at bounding box center [224, 149] width 285 height 35
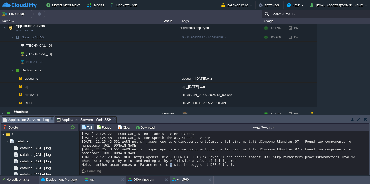
click at [22, 182] on div "No active tasks" at bounding box center [22, 180] width 32 height 8
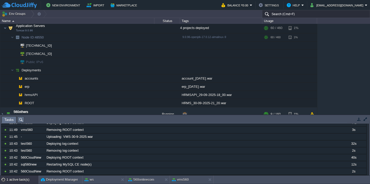
scroll to position [650, 0]
